Goal: Task Accomplishment & Management: Complete application form

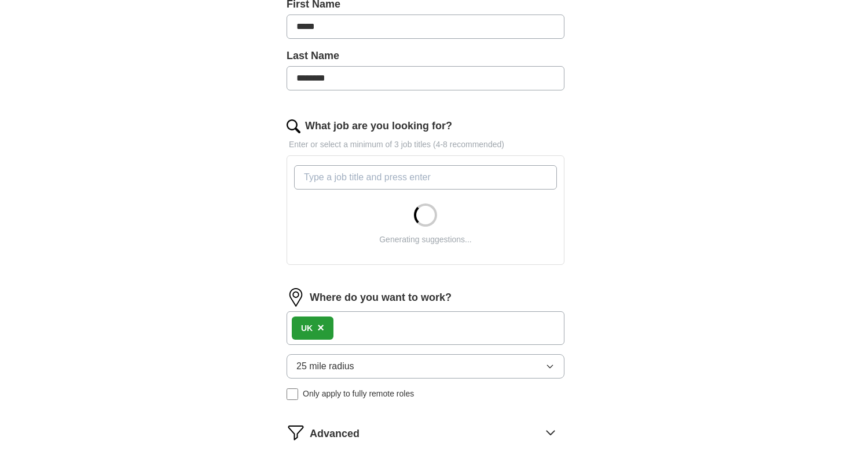
scroll to position [369, 0]
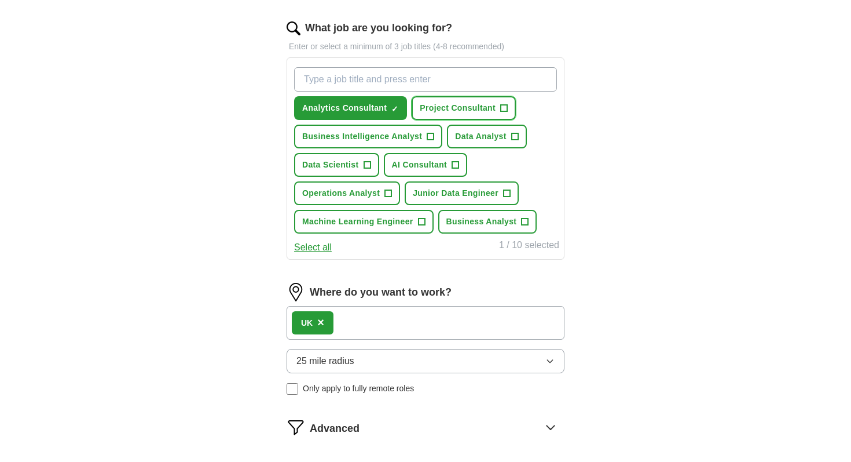
click at [441, 104] on span "Project Consultant" at bounding box center [458, 108] width 76 height 12
click at [407, 135] on span "Business Intelligence Analyst" at bounding box center [362, 136] width 120 height 12
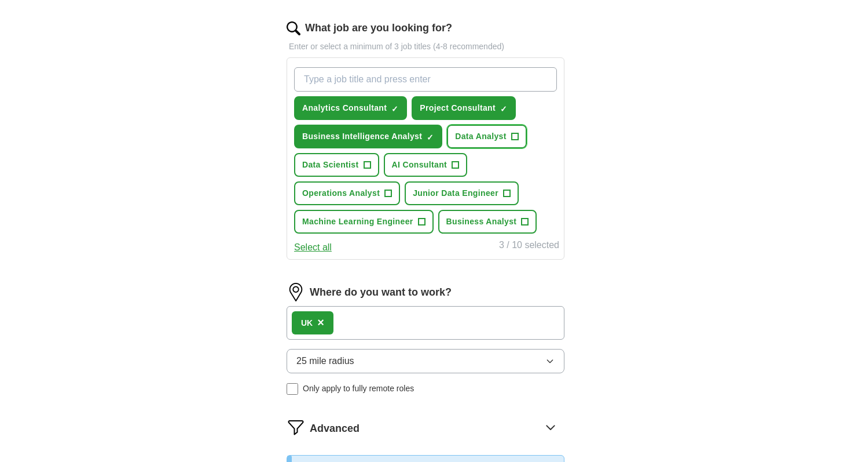
click at [458, 136] on span "Data Analyst" at bounding box center [481, 136] width 52 height 12
click at [355, 164] on span "Data Scientist" at bounding box center [330, 165] width 57 height 12
click at [400, 163] on span "AI Consultant" at bounding box center [420, 165] width 56 height 12
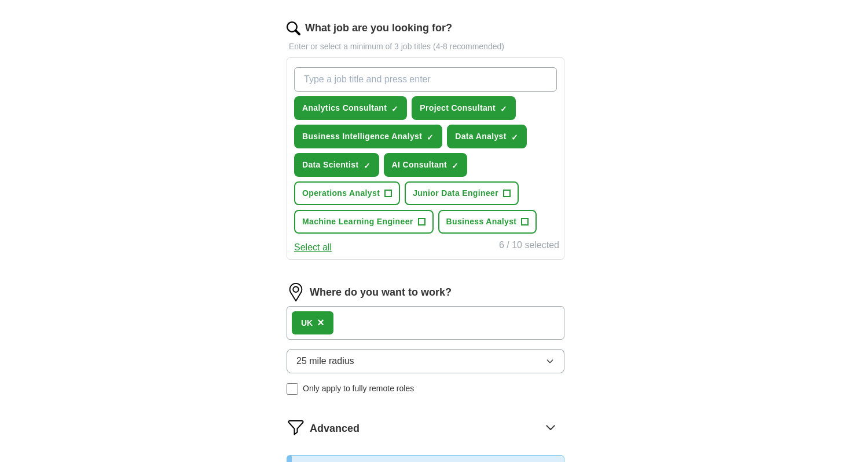
click at [358, 206] on div "Analytics Consultant ✓ × Project Consultant ✓ × Business Intelligence Analyst ✓…" at bounding box center [426, 150] width 268 height 175
click at [369, 196] on span "Operations Analyst" at bounding box center [341, 193] width 78 height 12
click at [432, 191] on span "Junior Data Engineer" at bounding box center [456, 193] width 86 height 12
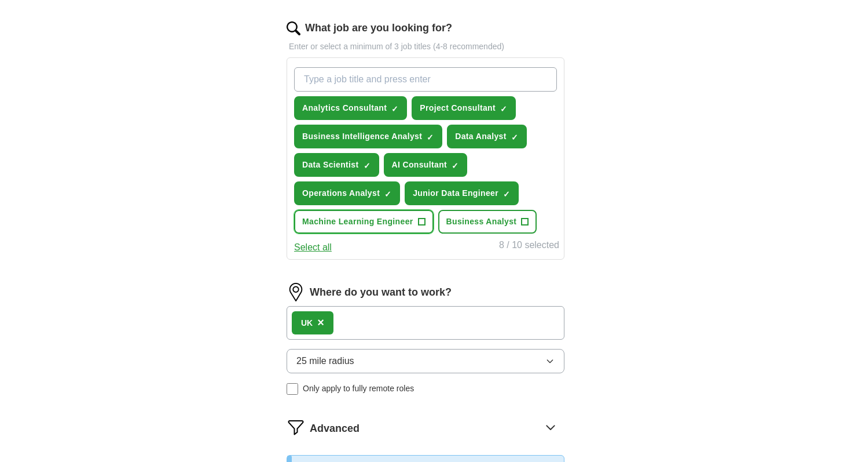
click at [408, 228] on span "Machine Learning Engineer" at bounding box center [357, 221] width 111 height 12
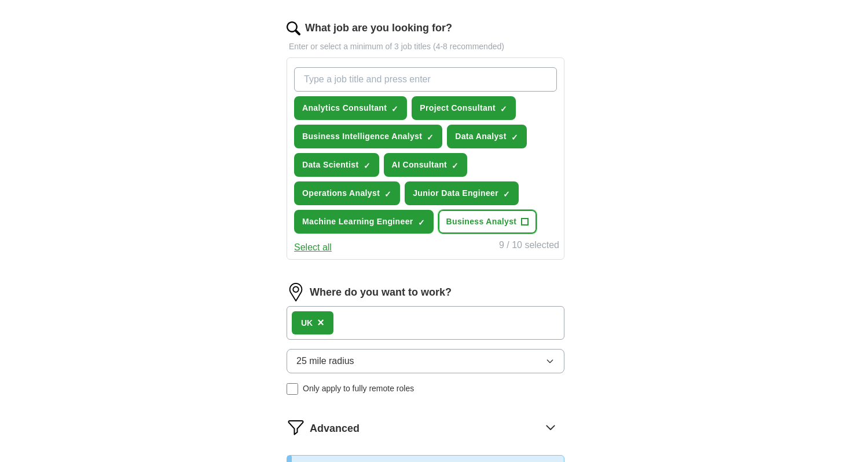
click at [462, 225] on span "Business Analyst" at bounding box center [481, 221] width 71 height 12
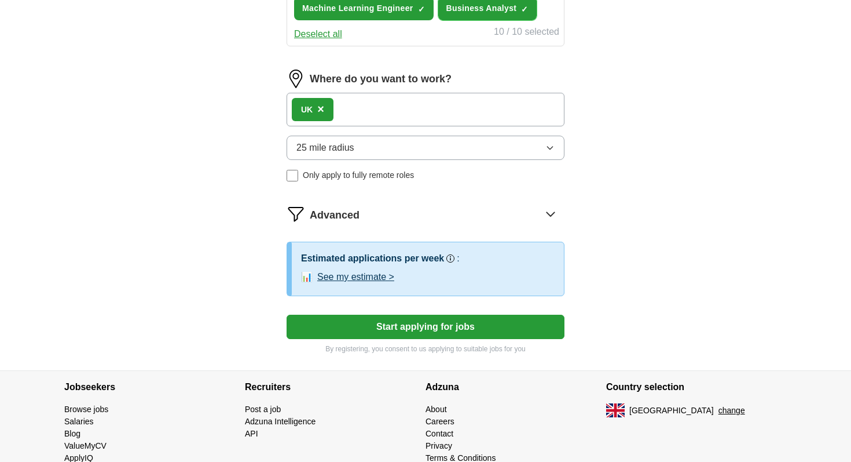
scroll to position [598, 0]
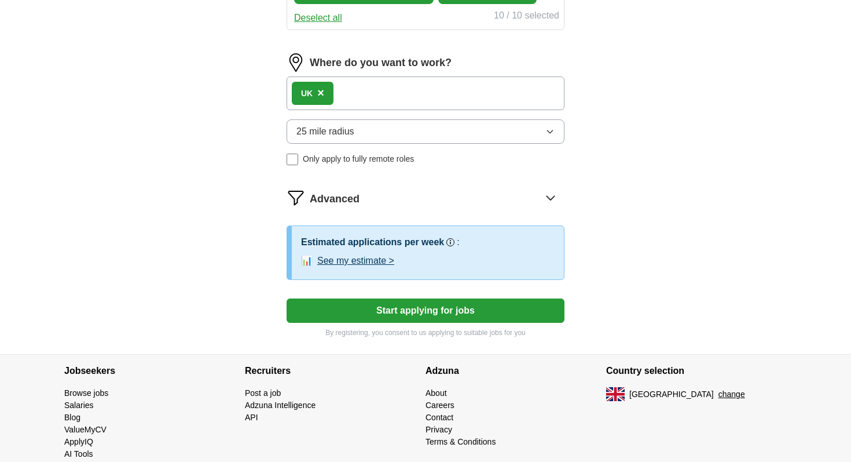
click at [390, 306] on button "Start applying for jobs" at bounding box center [426, 310] width 278 height 24
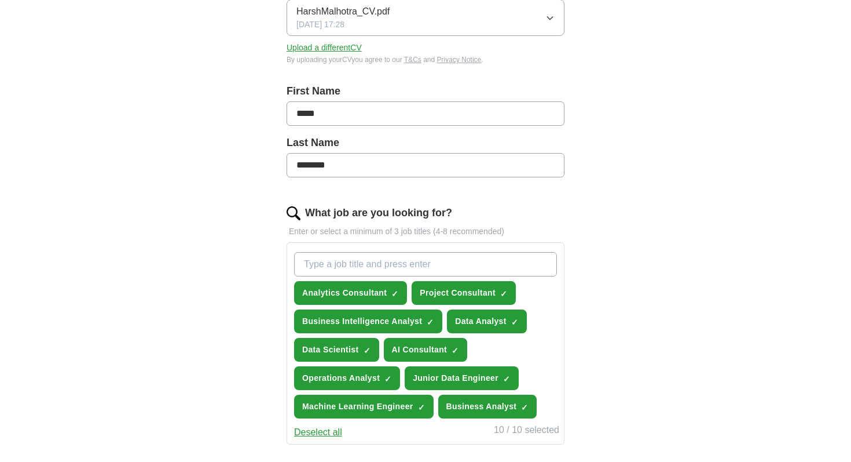
scroll to position [0, 0]
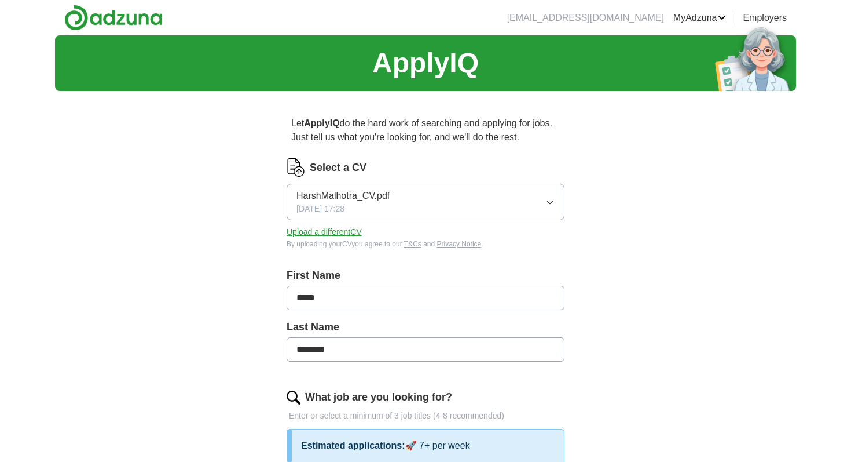
select select "**"
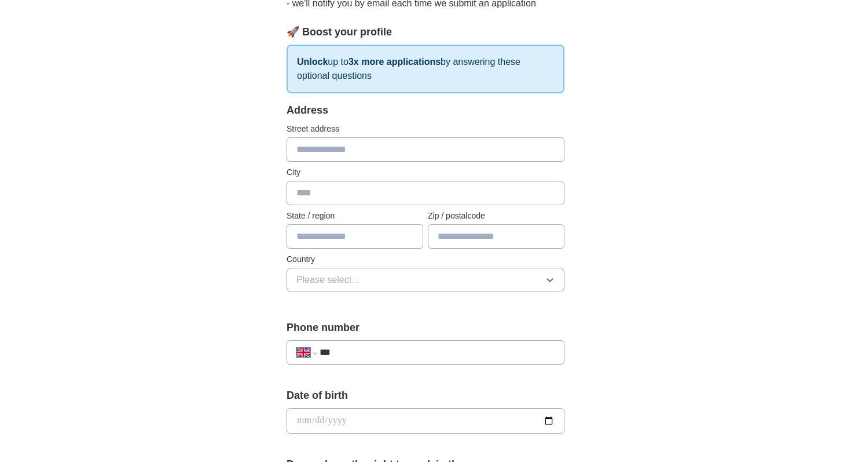
scroll to position [150, 0]
click at [368, 146] on input "text" at bounding box center [426, 149] width 278 height 24
type input "**********"
type input "******"
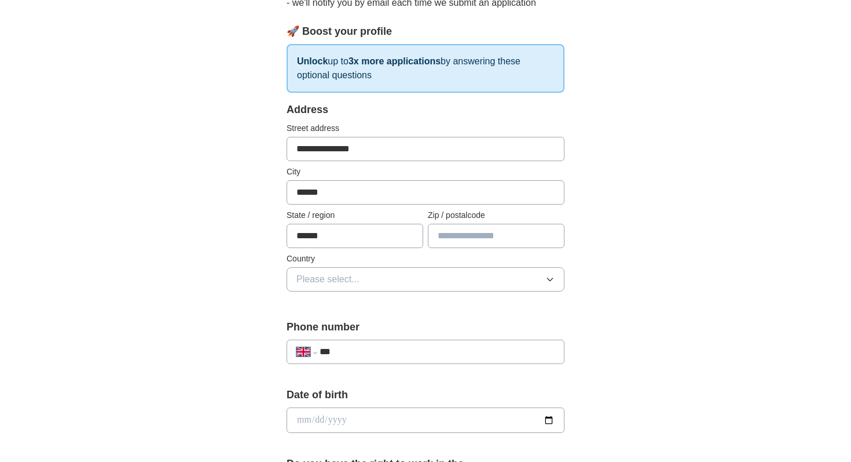
type input "*******"
click at [378, 288] on button "Please select..." at bounding box center [426, 279] width 278 height 24
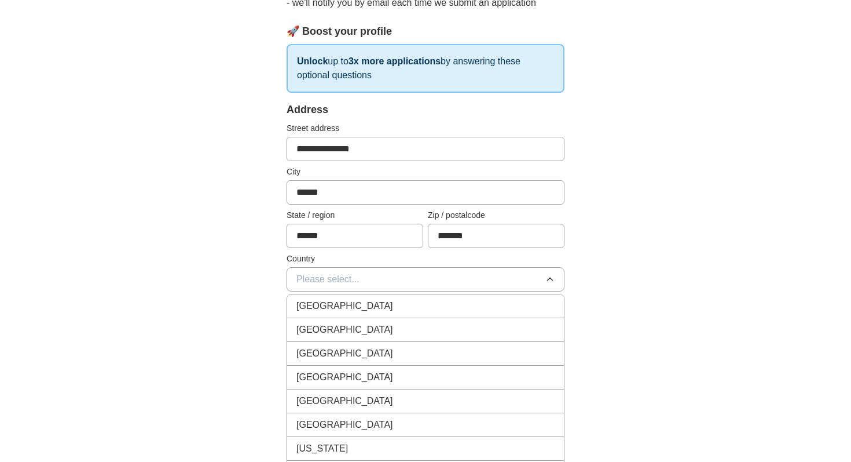
click at [376, 296] on li "[GEOGRAPHIC_DATA]" at bounding box center [425, 306] width 277 height 24
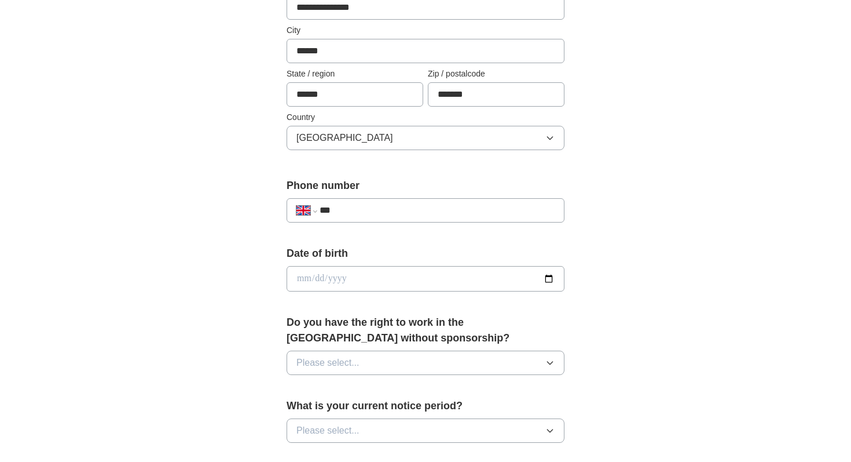
scroll to position [316, 0]
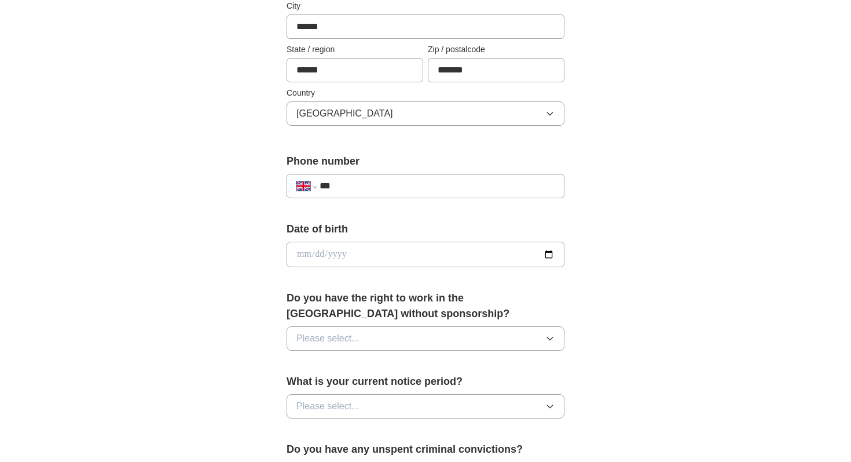
click at [303, 252] on input "date" at bounding box center [426, 253] width 278 height 25
click at [314, 255] on input "**********" at bounding box center [426, 253] width 278 height 25
type input "**********"
click at [318, 330] on button "Please select..." at bounding box center [426, 338] width 278 height 24
click at [322, 389] on div "No" at bounding box center [425, 389] width 258 height 14
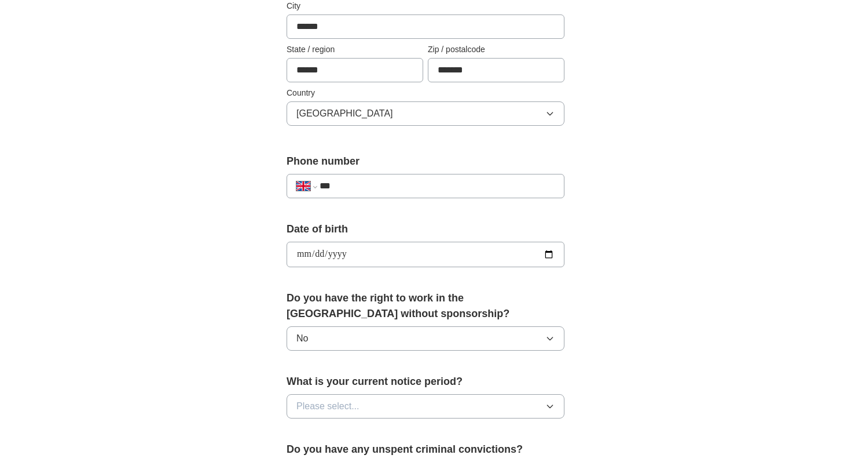
click at [334, 334] on button "No" at bounding box center [426, 338] width 278 height 24
click at [332, 360] on div "Yes" at bounding box center [425, 365] width 258 height 14
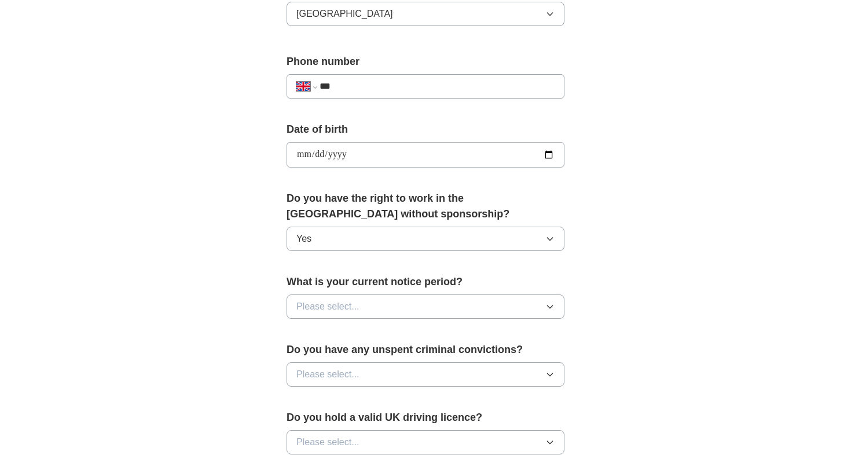
scroll to position [420, 0]
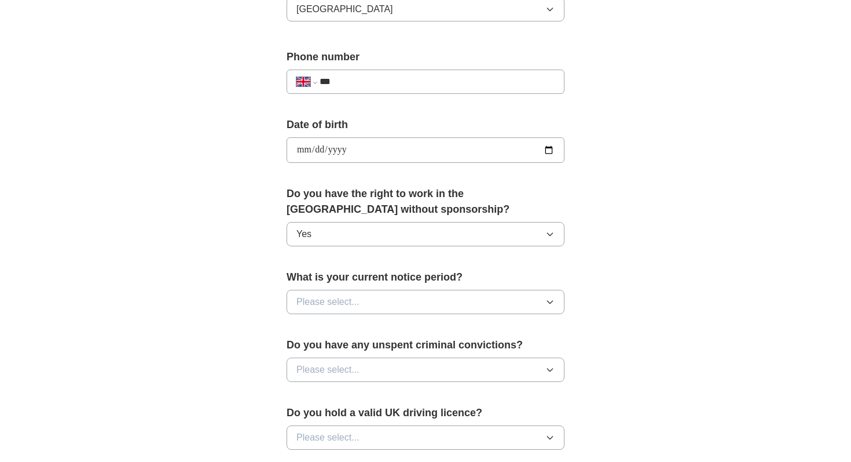
click at [352, 321] on div "What is your current notice period? Please select..." at bounding box center [426, 296] width 278 height 54
click at [357, 298] on span "Please select..." at bounding box center [327, 302] width 63 height 14
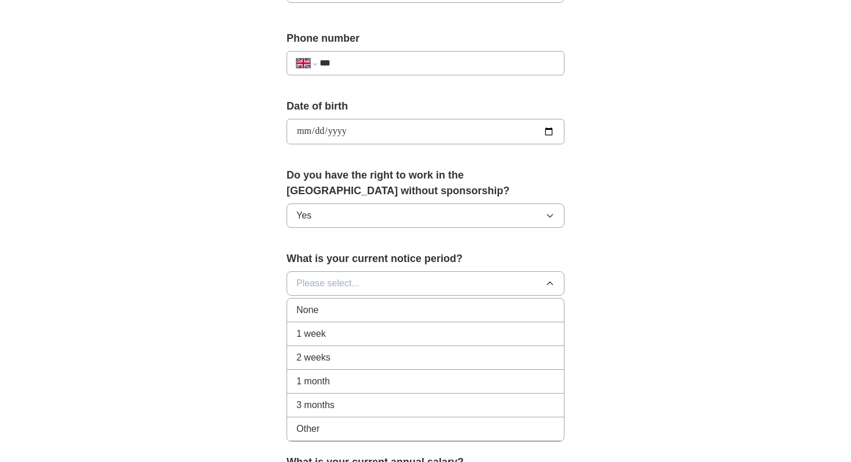
scroll to position [455, 0]
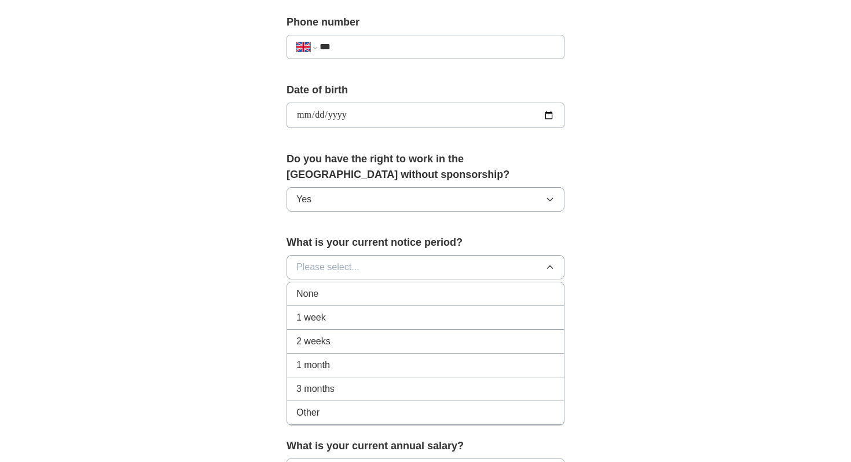
click at [352, 325] on li "1 week" at bounding box center [425, 318] width 277 height 24
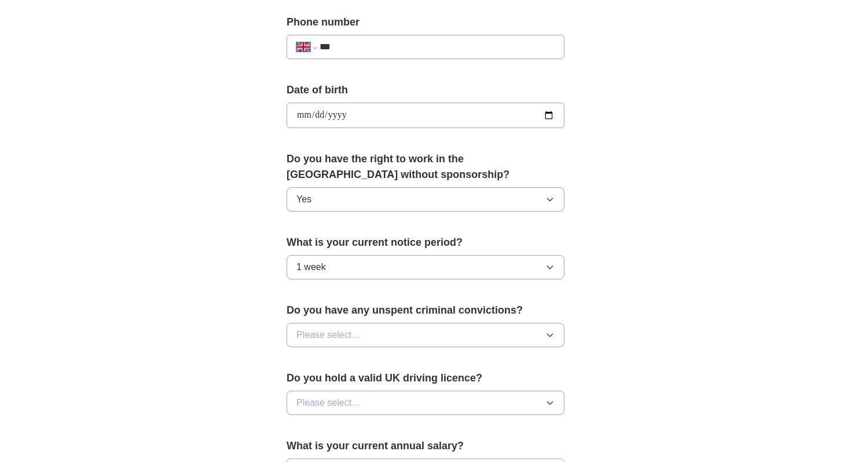
click at [354, 276] on button "1 week" at bounding box center [426, 267] width 278 height 24
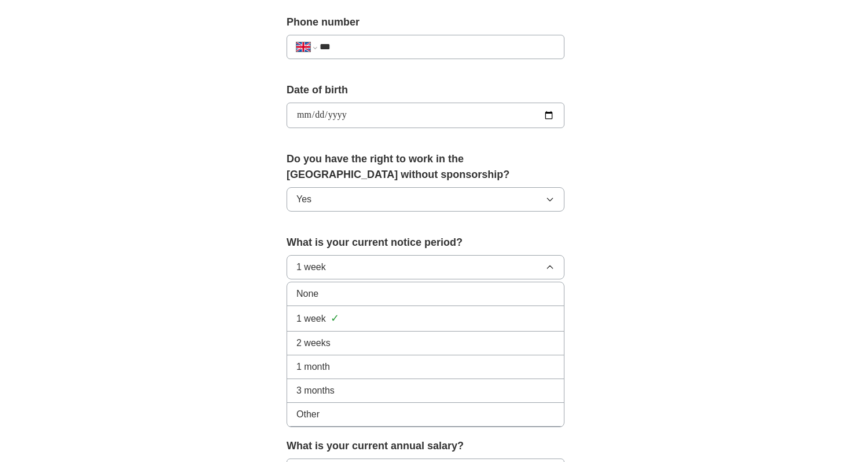
click at [346, 292] on div "None" at bounding box center [425, 294] width 258 height 14
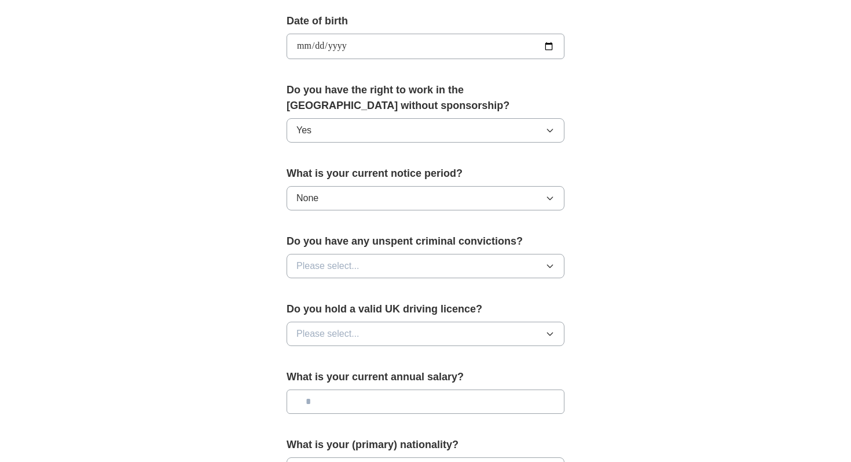
scroll to position [522, 0]
click at [363, 273] on button "Please select..." at bounding box center [426, 267] width 278 height 24
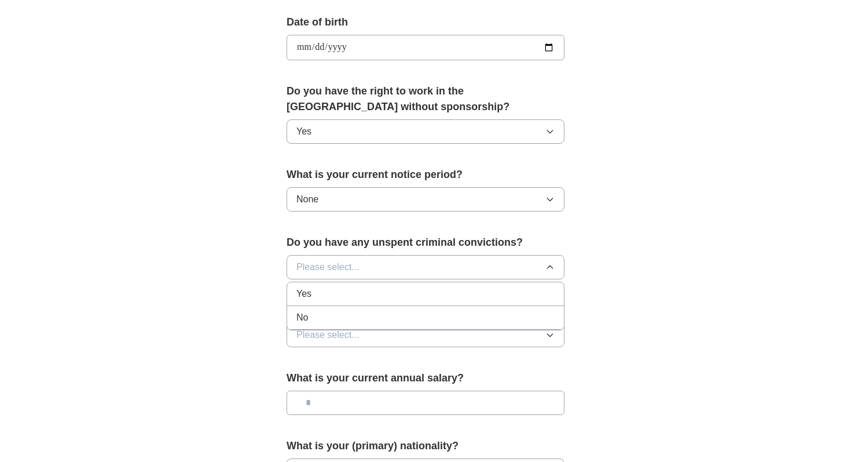
click at [344, 321] on div "No" at bounding box center [425, 317] width 258 height 14
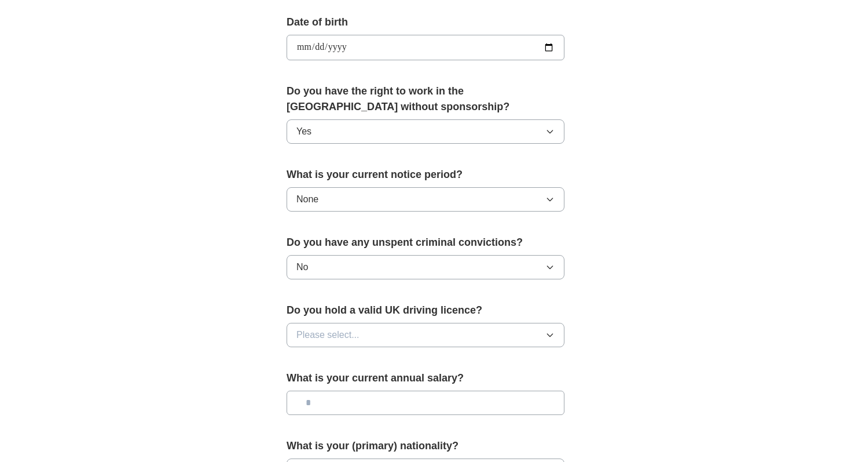
click at [344, 332] on span "Please select..." at bounding box center [327, 335] width 63 height 14
click at [337, 376] on li "No" at bounding box center [425, 386] width 277 height 24
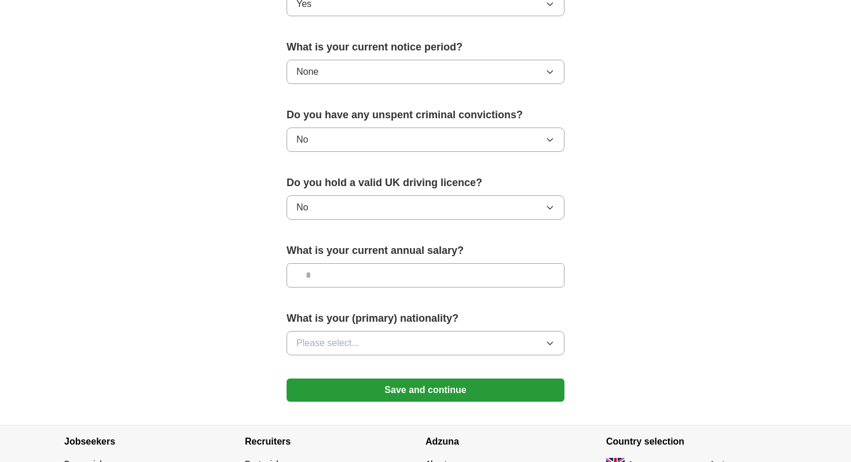
scroll to position [678, 0]
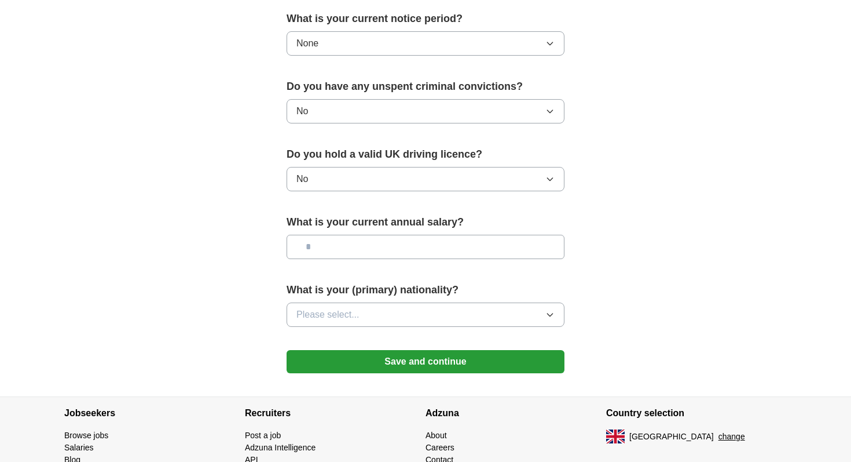
click at [335, 251] on input "text" at bounding box center [426, 247] width 278 height 24
click at [375, 322] on button "Please select..." at bounding box center [426, 314] width 278 height 24
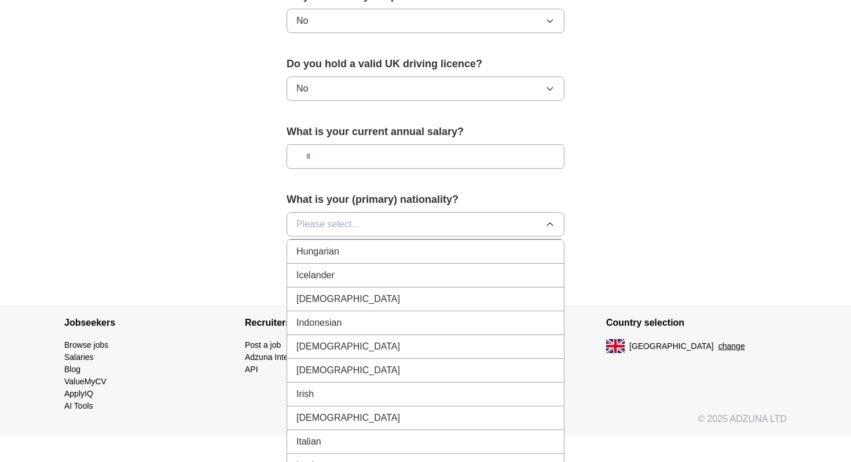
scroll to position [1826, 0]
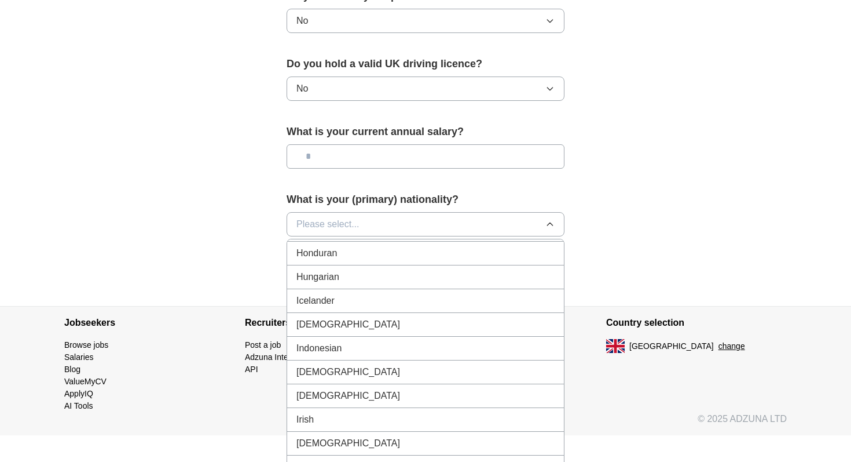
click at [354, 320] on div "[DEMOGRAPHIC_DATA]" at bounding box center [425, 324] width 258 height 14
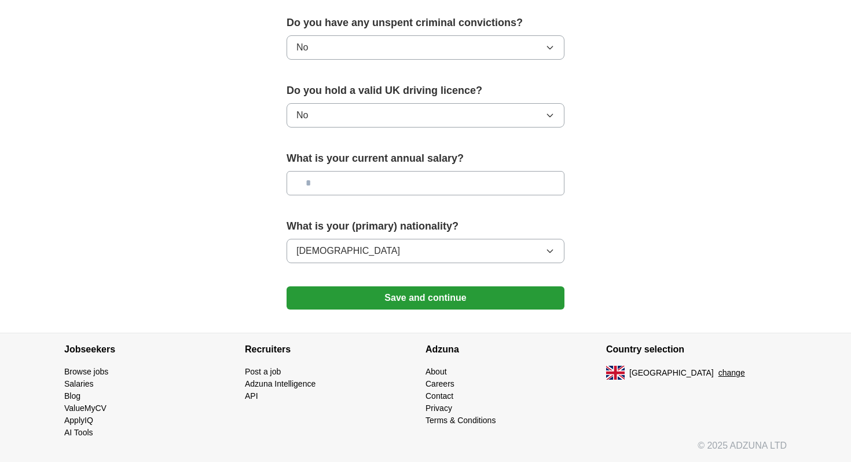
click at [365, 303] on button "Save and continue" at bounding box center [426, 297] width 278 height 23
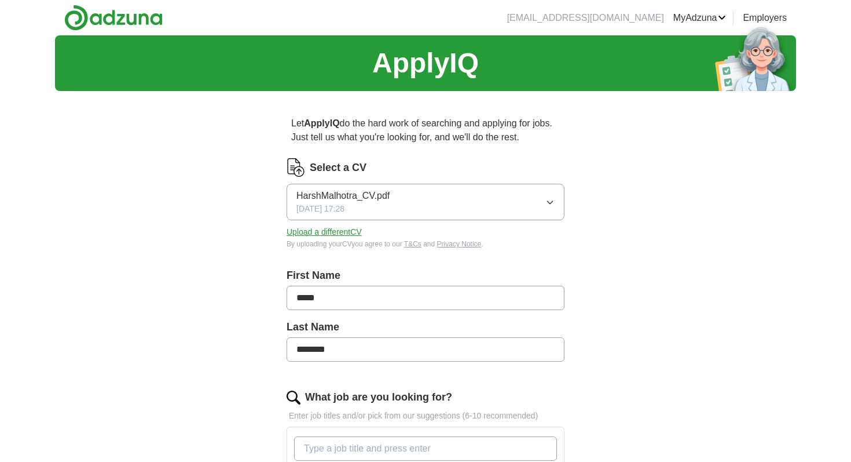
click at [0, 0] on link "ApplyIQ" at bounding box center [0, 0] width 0 height 0
